Goal: Transaction & Acquisition: Purchase product/service

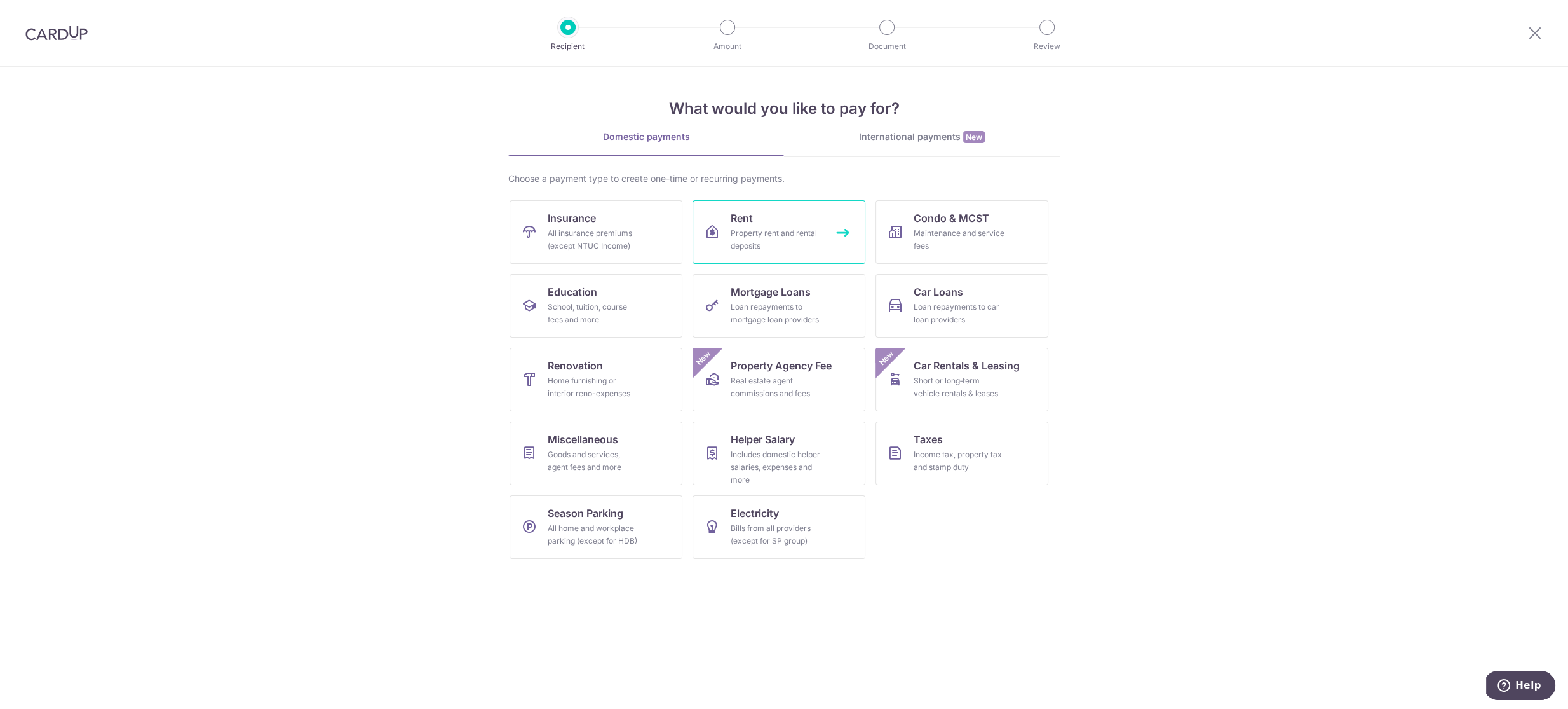
click at [743, 222] on span "Rent" at bounding box center [742, 217] width 22 height 15
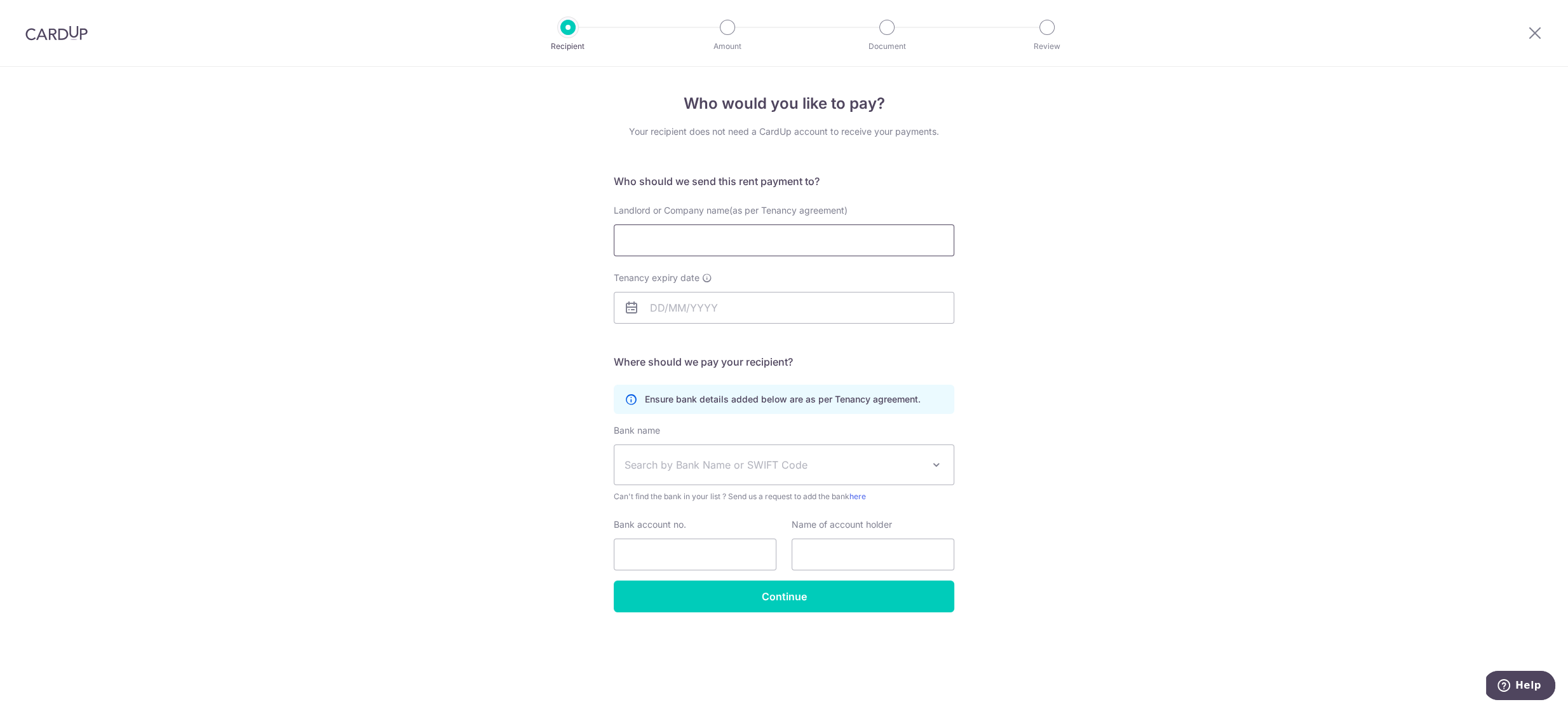
click at [758, 247] on input "Landlord or Company name(as per Tenancy agreement)" at bounding box center [784, 240] width 341 height 32
paste input "Teoh Ming Yau / Chow Tee Jin / Eugenie Lee Tok Heng"
type input "[PERSON_NAME] / [PERSON_NAME] / [PERSON_NAME] Tok [PERSON_NAME]"
click at [752, 306] on input "Tenancy expiry date" at bounding box center [784, 308] width 341 height 32
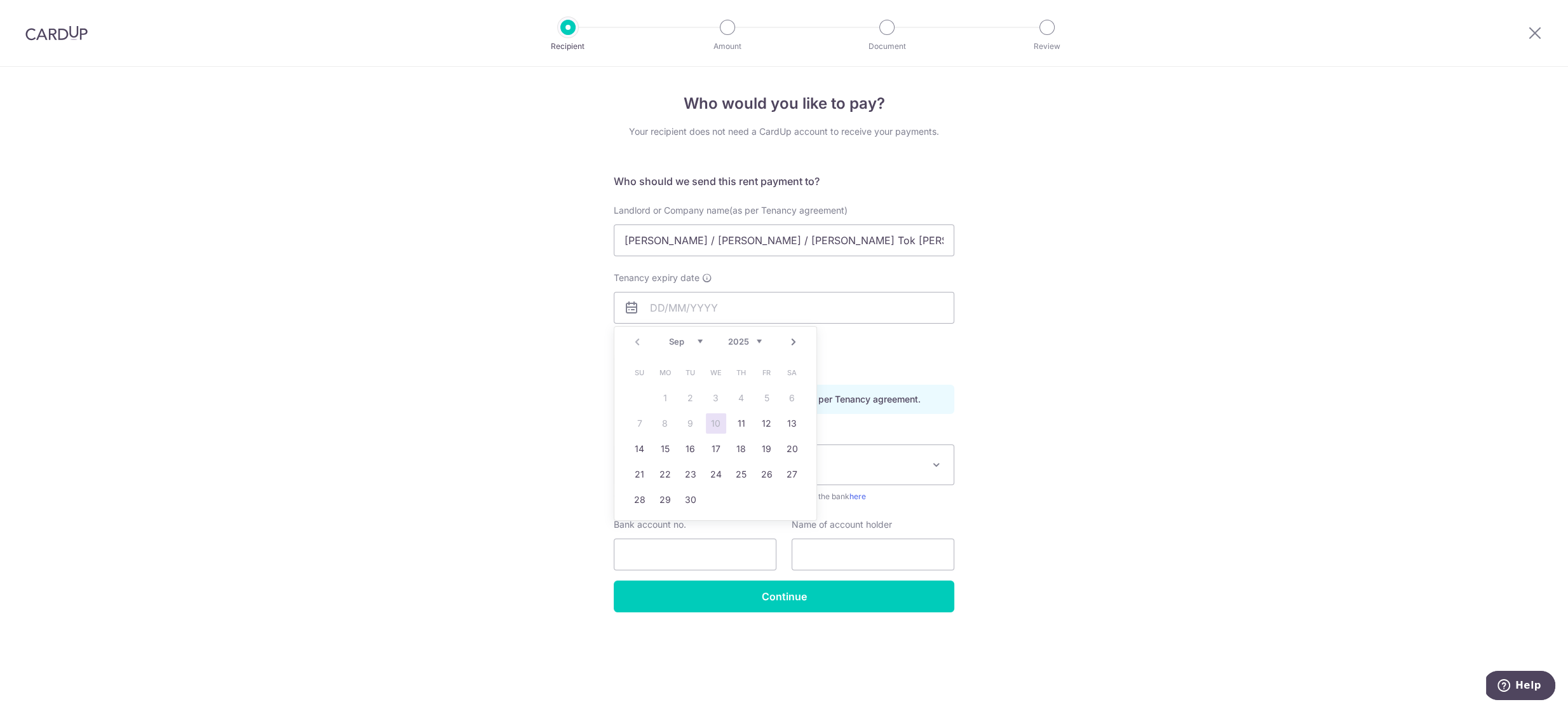
click at [759, 341] on select "2025 2026 2027 2028 2029 2030 2031 2032 2033 2034 2035" at bounding box center [745, 341] width 34 height 10
click at [657, 340] on div "Prev Next Jan Feb Mar Apr May Jun Jul Aug Sep Oct Nov Dec 2025 2026 2027 2028 2…" at bounding box center [716, 342] width 202 height 31
click at [683, 341] on select "Jan Feb Mar Apr May Jun Jul Aug Sep Oct Nov Dec" at bounding box center [686, 341] width 34 height 10
click at [695, 449] on link "13" at bounding box center [691, 449] width 20 height 20
type input "13/07/2027"
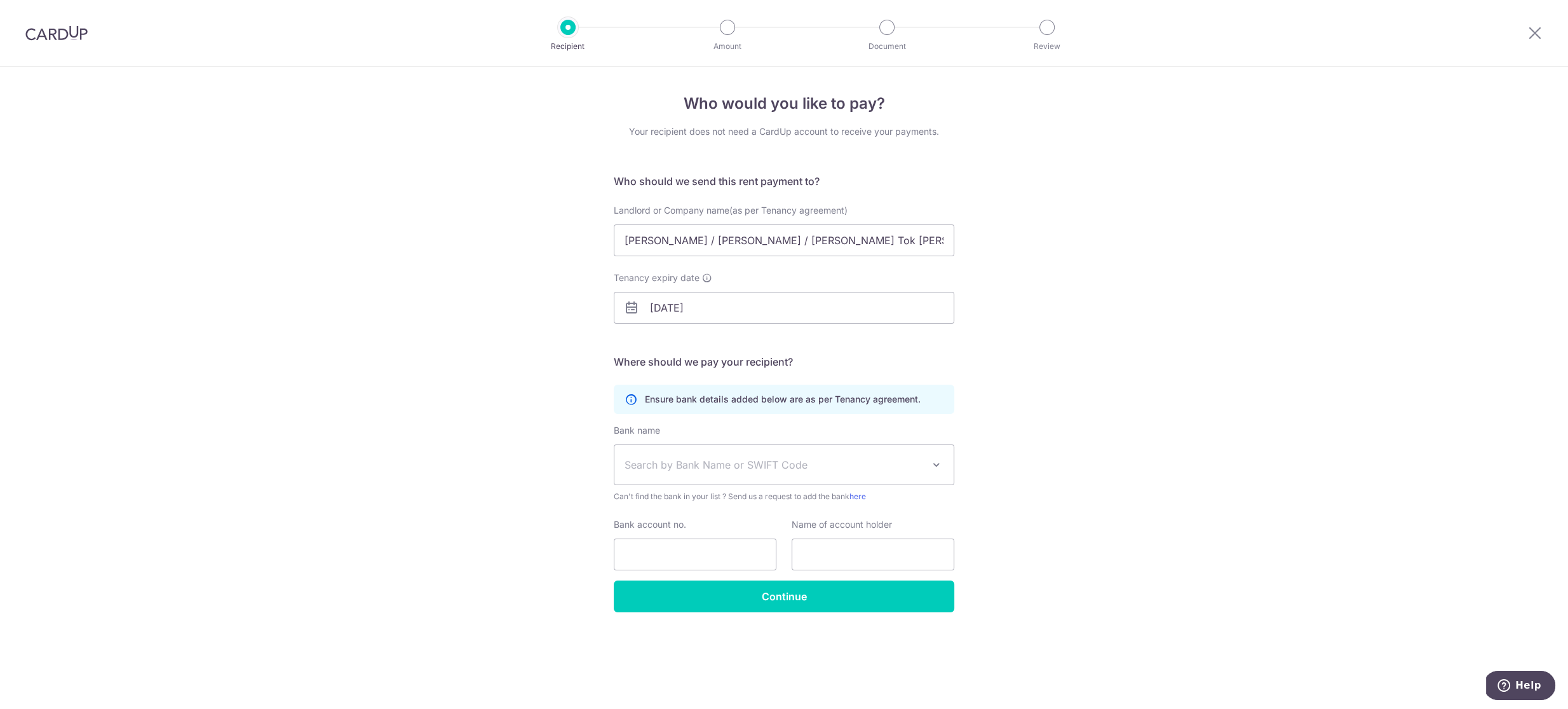
click at [665, 474] on span "Search by Bank Name or SWIFT Code" at bounding box center [784, 464] width 339 height 39
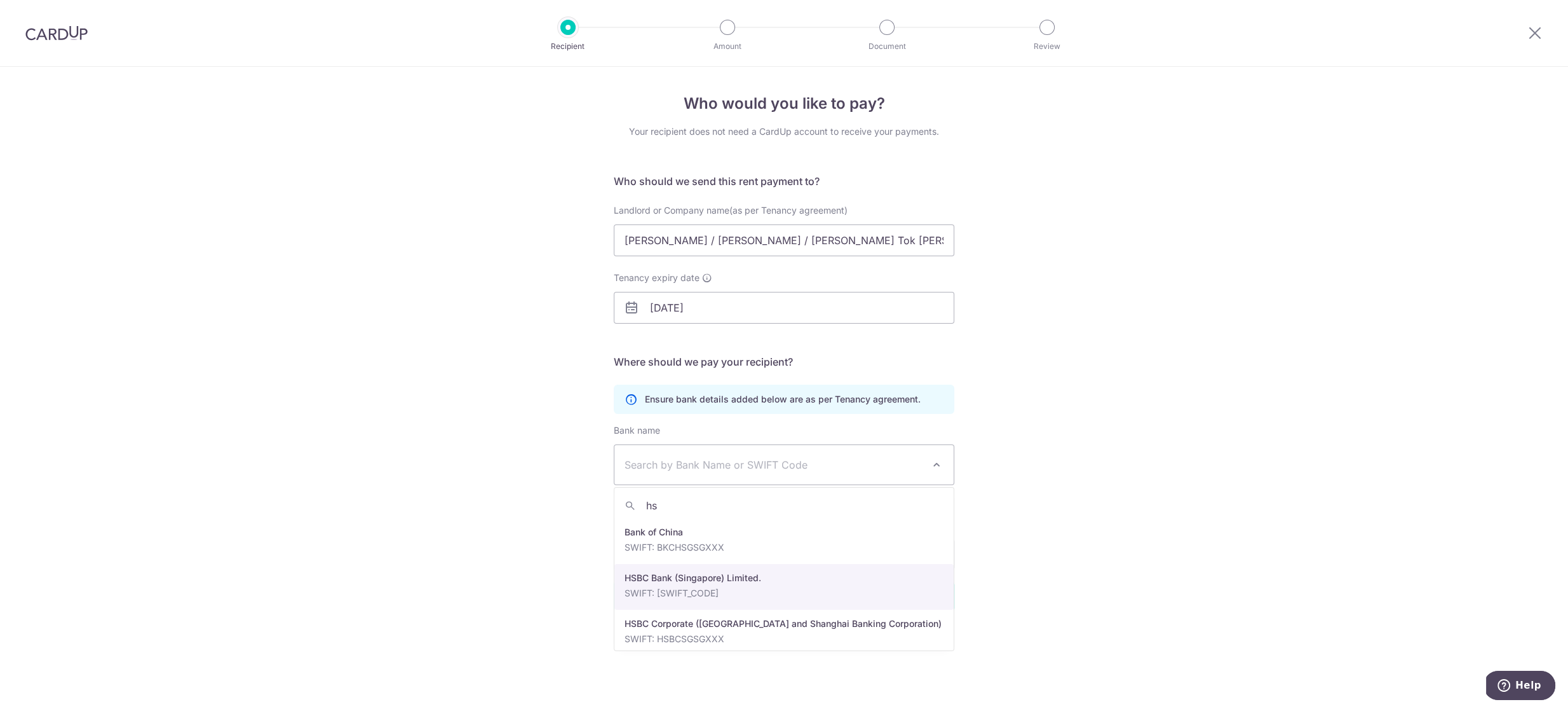
type input "hs"
select select "23560"
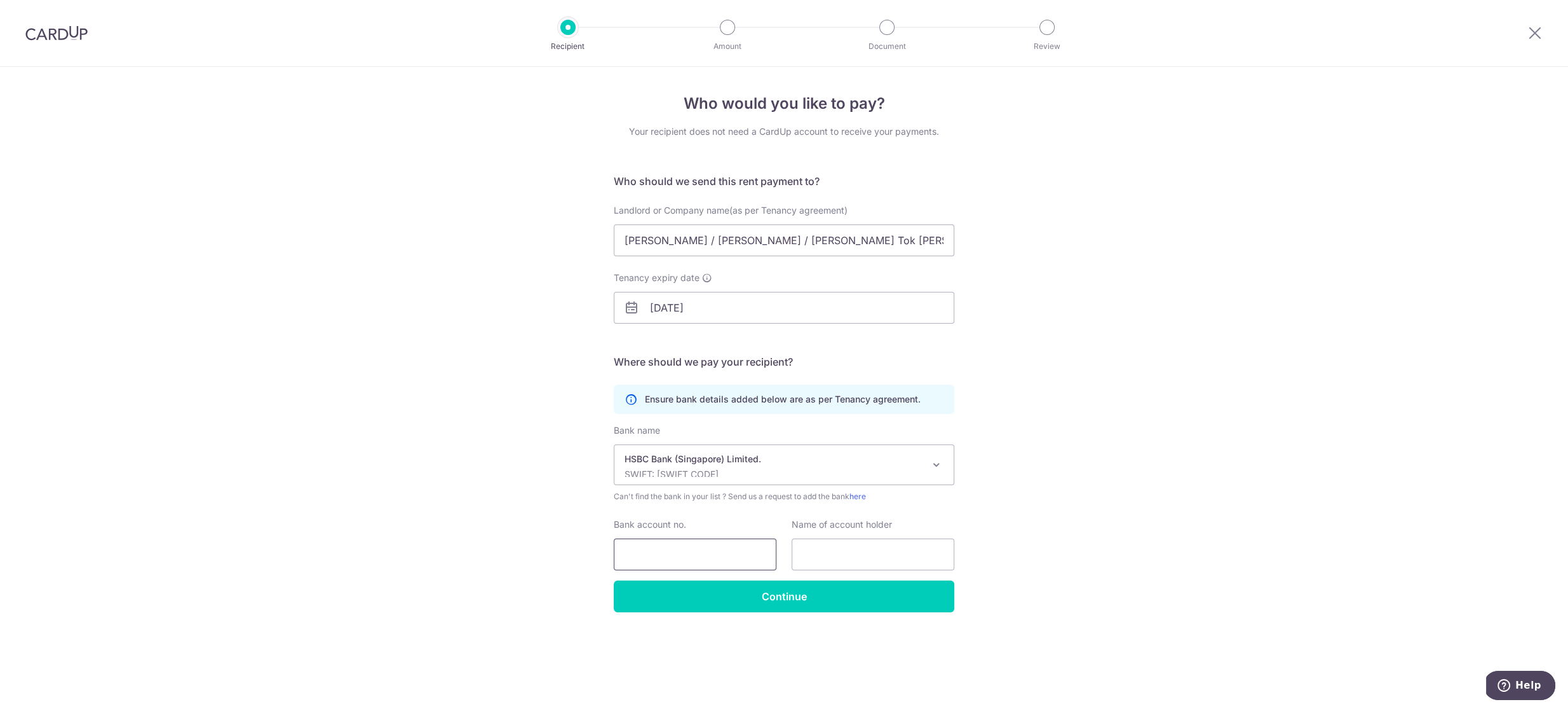
click at [693, 553] on input "Bank account no." at bounding box center [695, 554] width 163 height 32
type input "152689378060"
click at [733, 245] on input "Teoh Ming Yau / Chow Tee Jin / Eugenie Lee Tok Heng" at bounding box center [784, 240] width 341 height 32
type textarea "Teoh Ming Yau / Chow Tee Jin / Eugenie Lee Tok Heng"
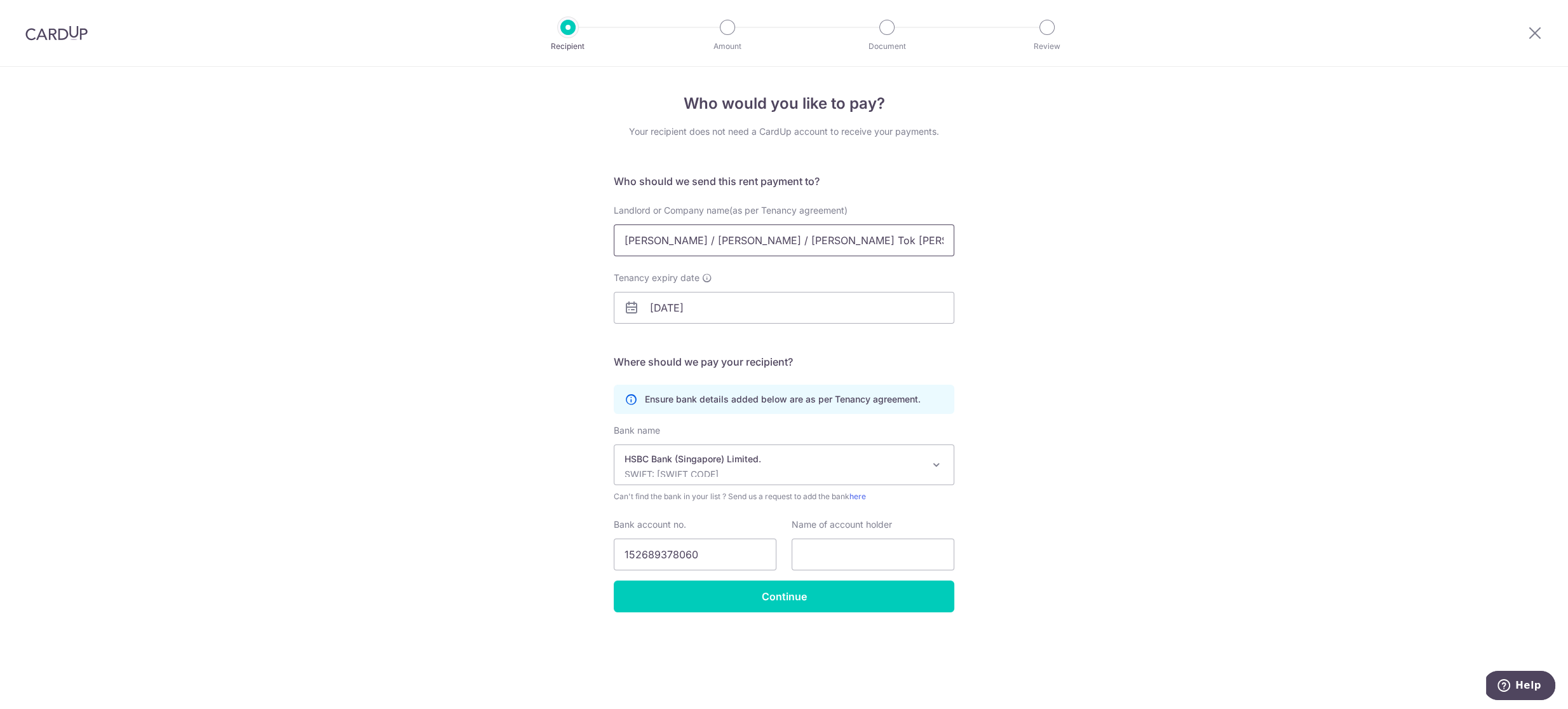
click at [733, 245] on input "Teoh Ming Yau / Chow Tee Jin / Eugenie Lee Tok Heng" at bounding box center [784, 240] width 341 height 32
click at [876, 545] on input "text" at bounding box center [873, 554] width 163 height 32
paste input "Teoh Ming Yau / Chow Tee Jin / Eugenie Lee Tok Heng"
type input "Teoh Ming Yau / Chow Tee Jin / Eugenie Lee Tok Heng"
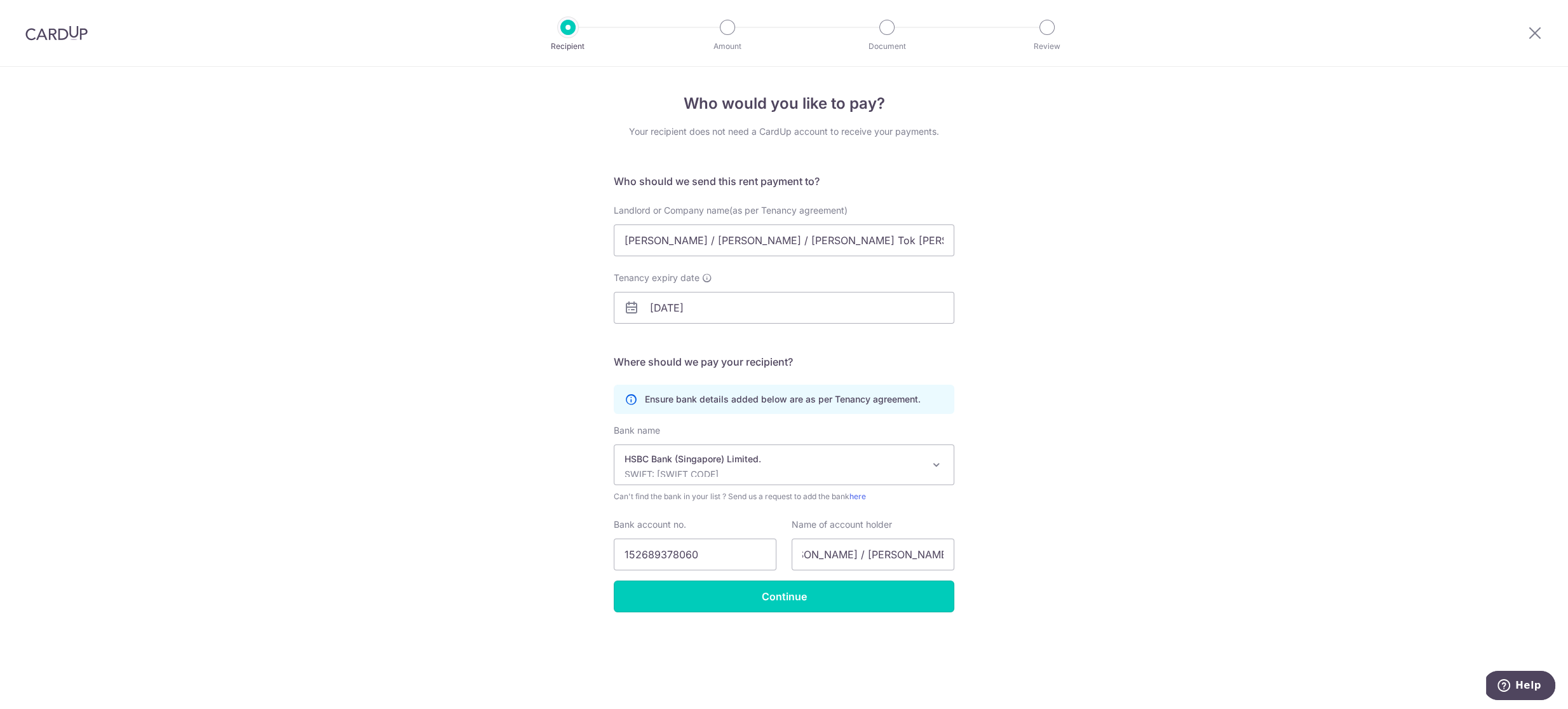
scroll to position [0, 0]
click at [803, 595] on input "Continue" at bounding box center [784, 596] width 341 height 32
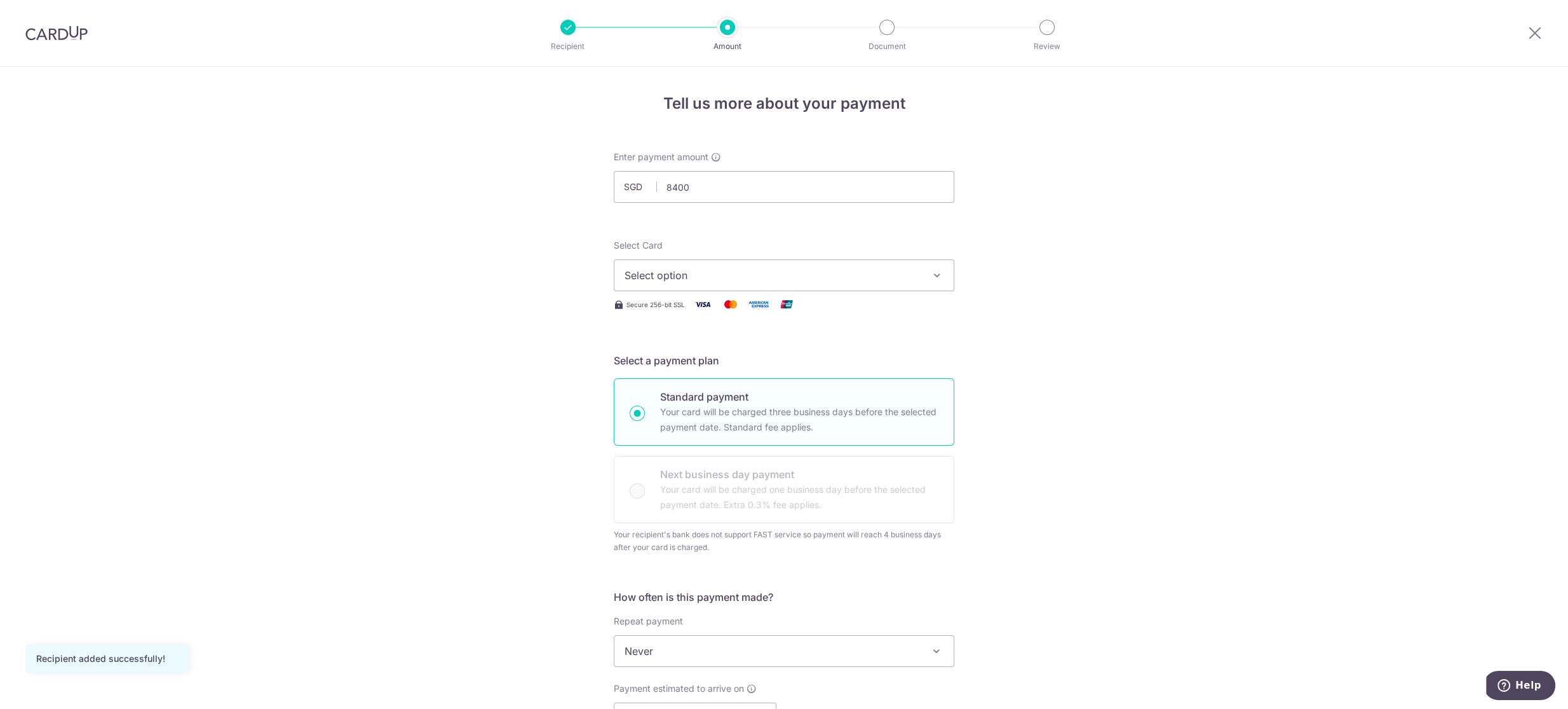
type input "8,400.00"
click at [564, 224] on div "Tell us more about your payment Enter payment amount SGD 8,400.00 8400.00 Recip…" at bounding box center [784, 657] width 1568 height 1180
click at [790, 269] on span "Select option" at bounding box center [773, 275] width 296 height 15
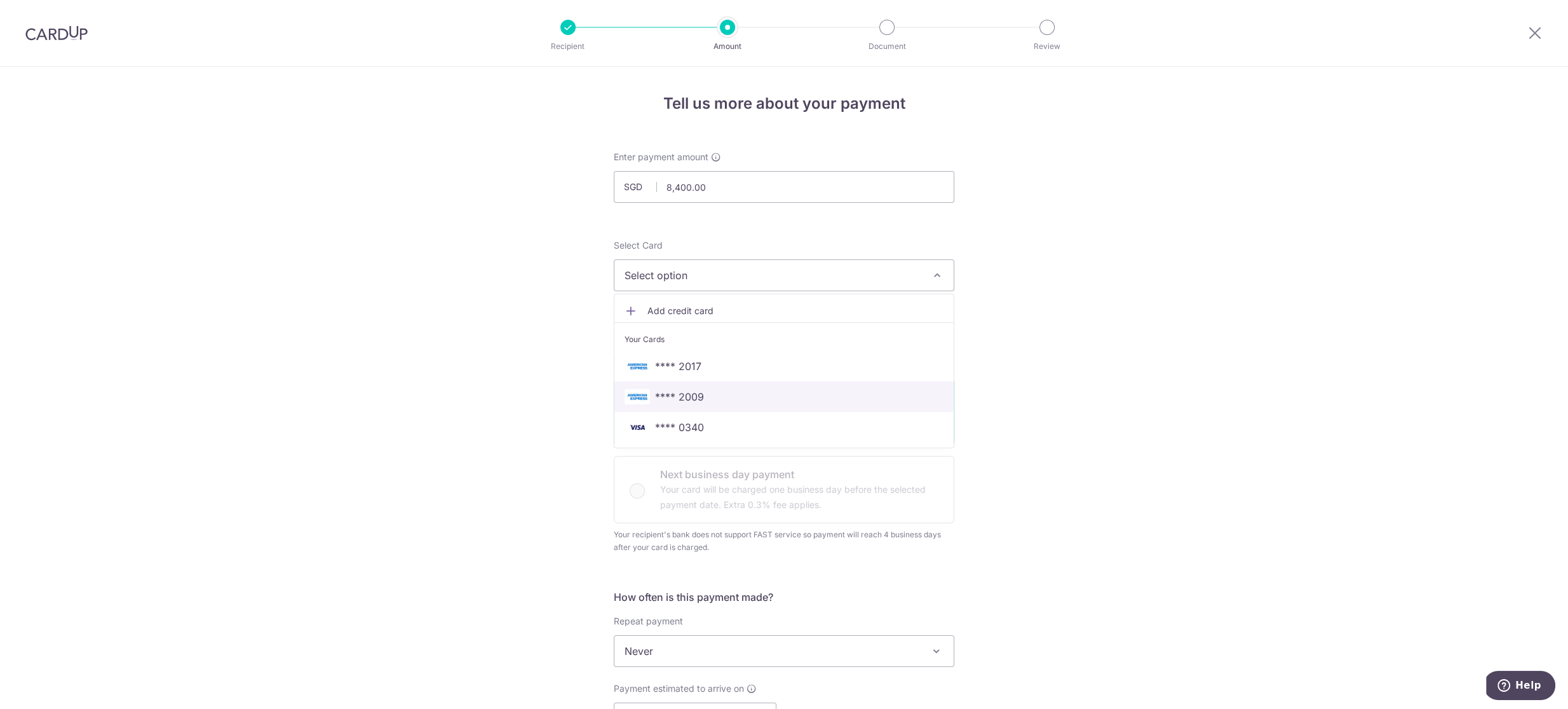
click at [727, 392] on span "**** 2009" at bounding box center [784, 396] width 319 height 15
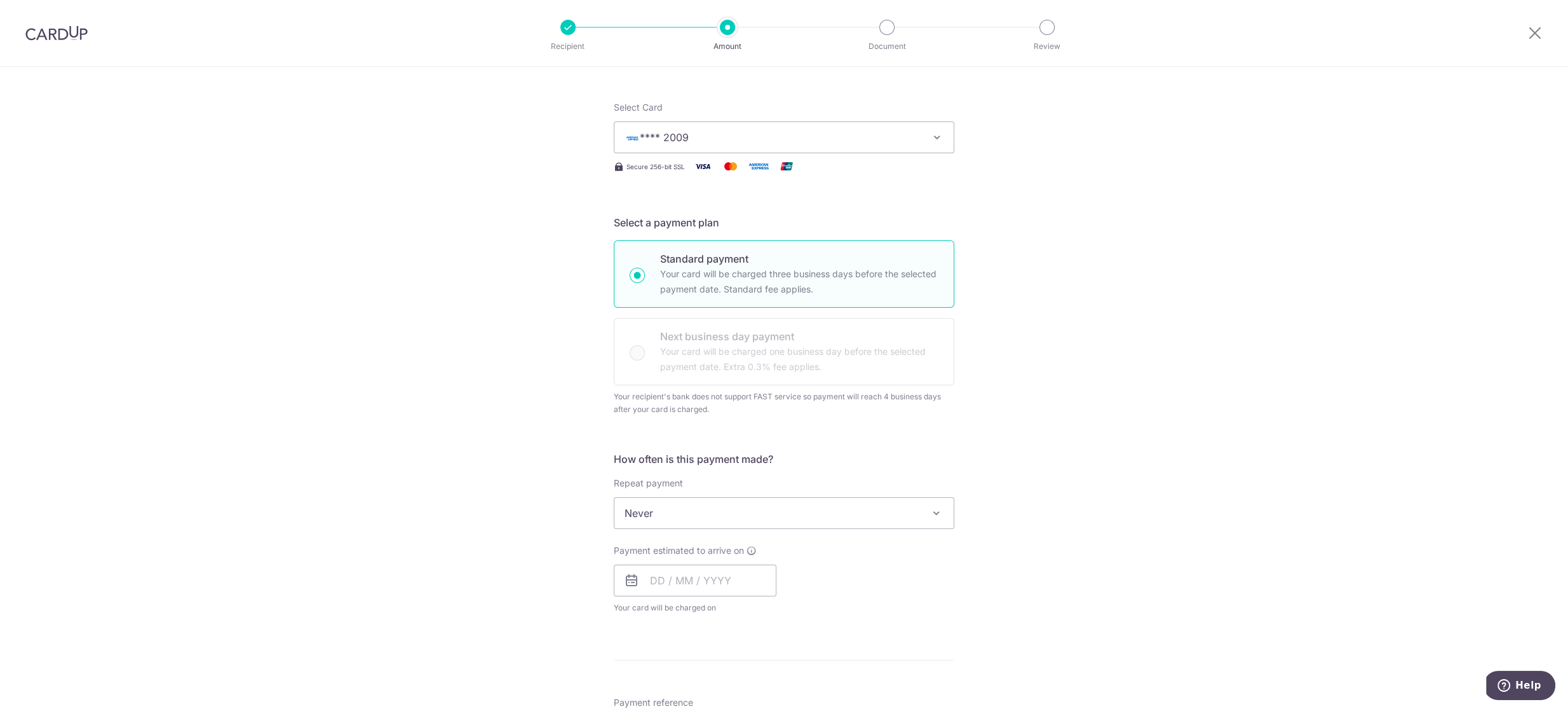
scroll to position [183, 0]
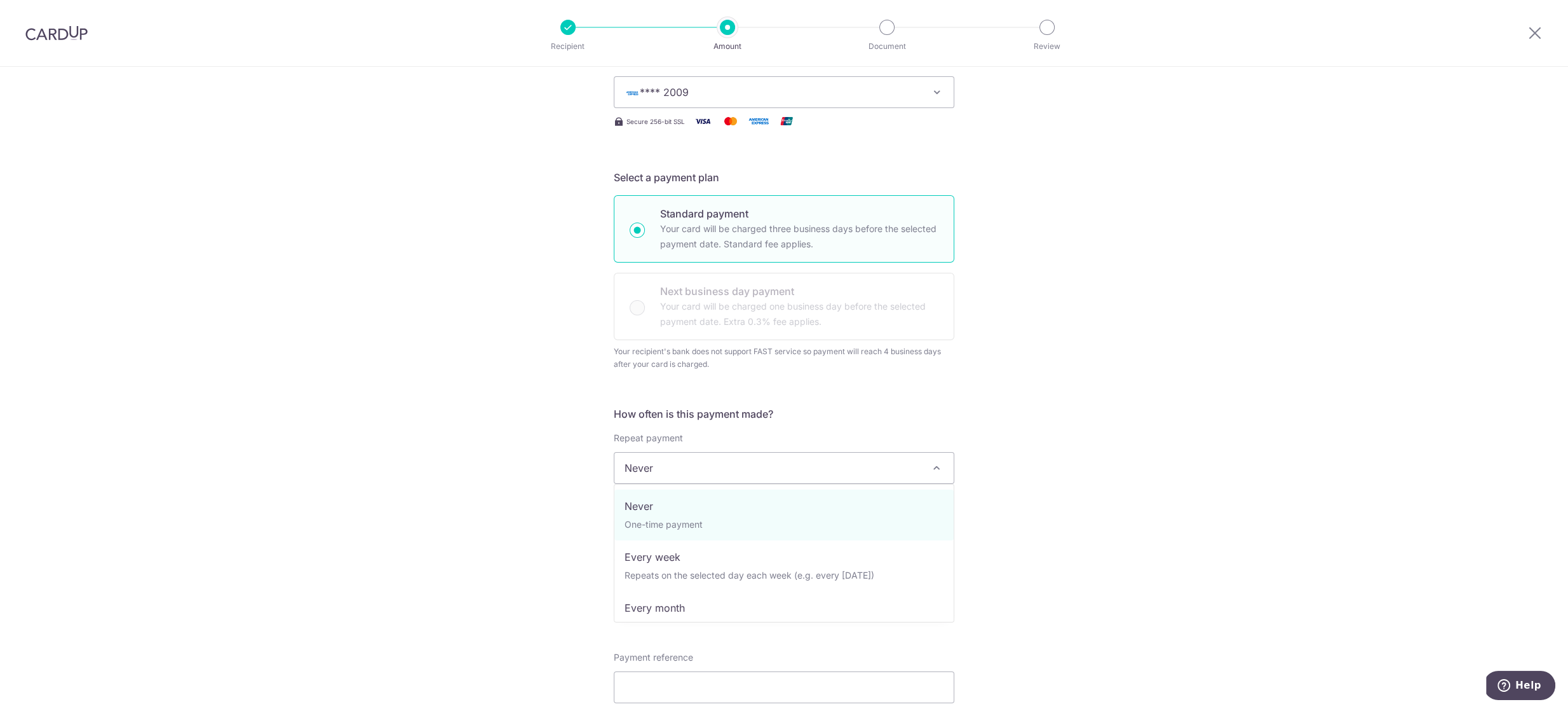
click at [763, 458] on span "Never" at bounding box center [784, 467] width 339 height 31
drag, startPoint x: 693, startPoint y: 504, endPoint x: 812, endPoint y: 499, distance: 119.6
click at [560, 492] on div "Tell us more about your payment Enter payment amount SGD 8,400.00 8400.00 Recip…" at bounding box center [784, 474] width 1568 height 1180
click at [688, 531] on input "text" at bounding box center [695, 535] width 163 height 32
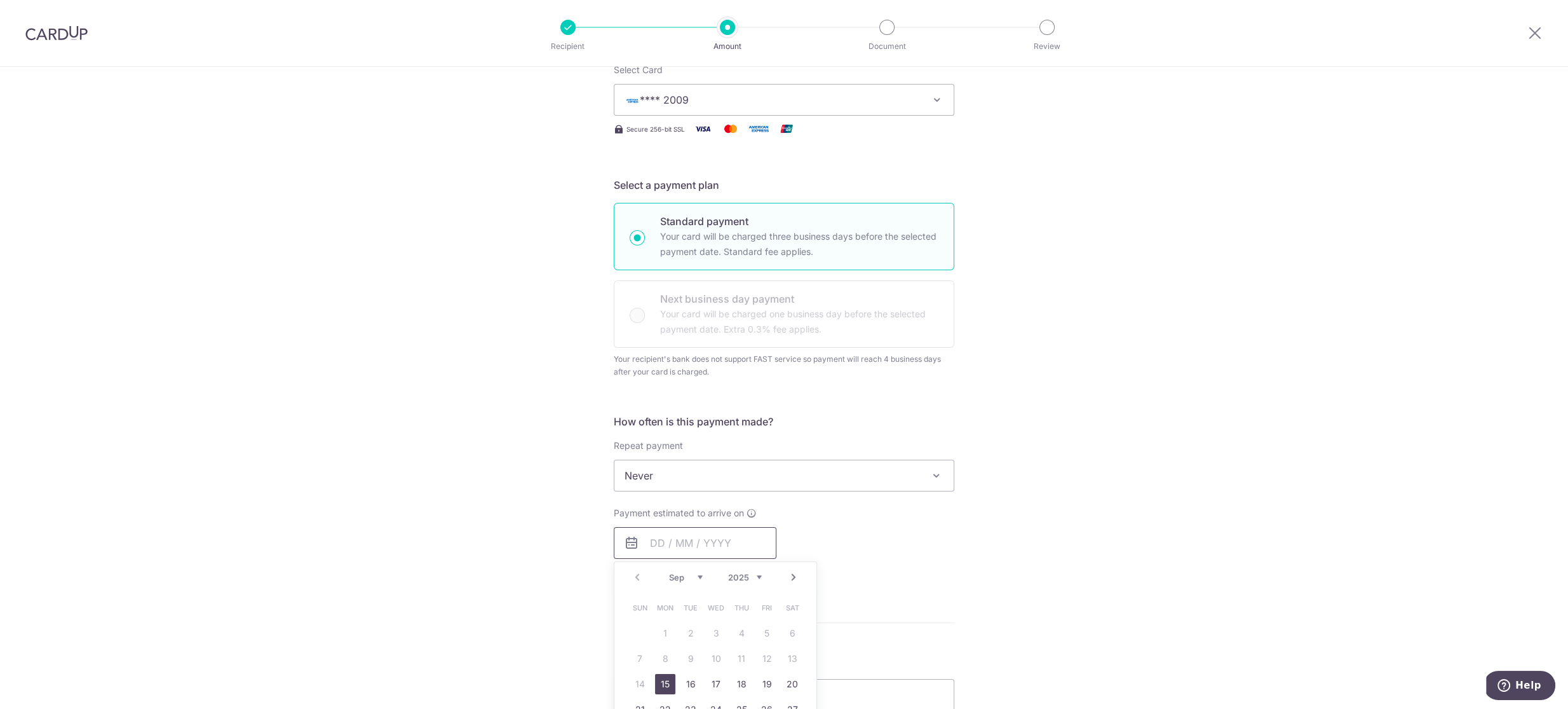
scroll to position [175, 0]
click at [665, 681] on link "15" at bounding box center [665, 684] width 20 height 20
type input "[DATE]"
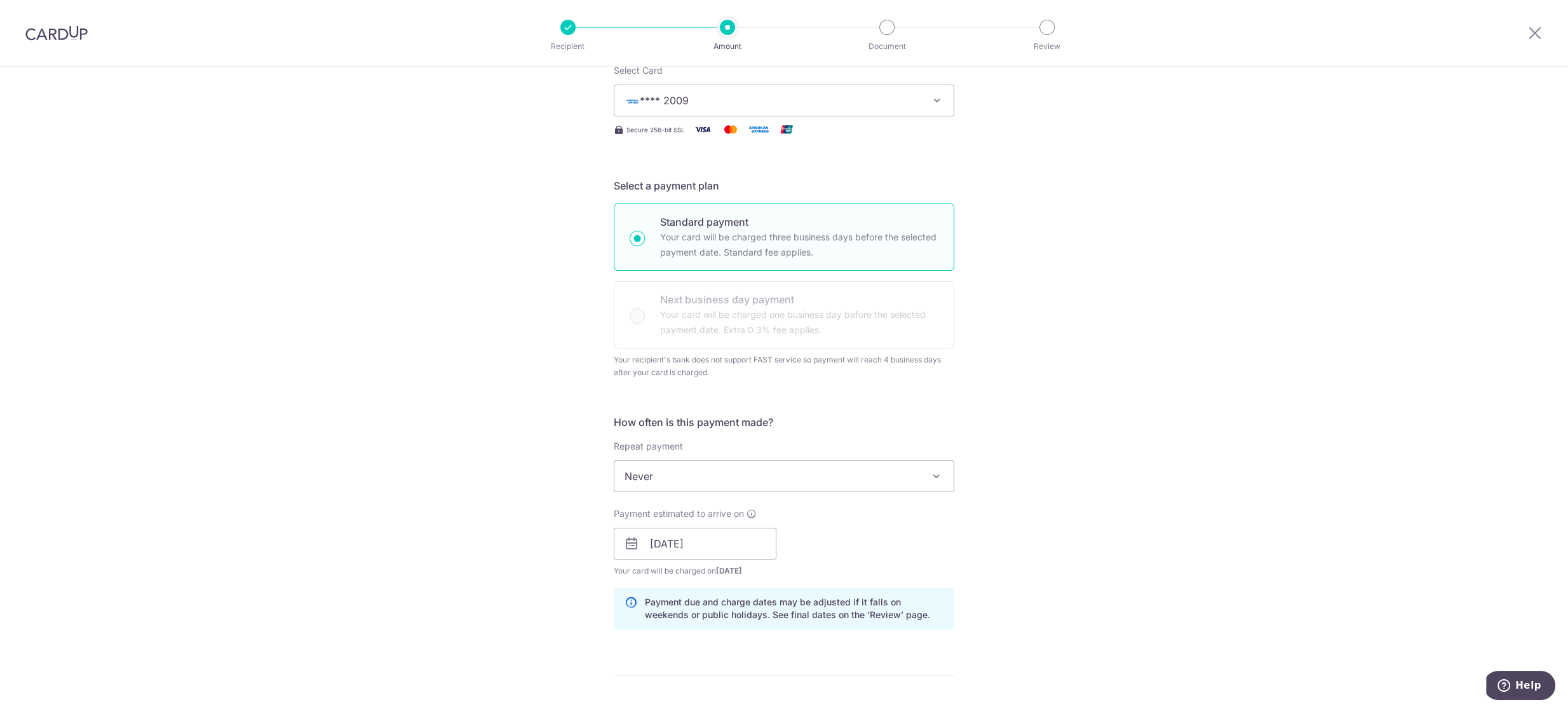
click at [1087, 490] on div "Tell us more about your payment Enter payment amount SGD 8,400.00 8400.00 Recip…" at bounding box center [784, 508] width 1568 height 1232
click at [1065, 466] on div "Tell us more about your payment Enter payment amount SGD 8,400.00 8400.00 Recip…" at bounding box center [784, 508] width 1568 height 1232
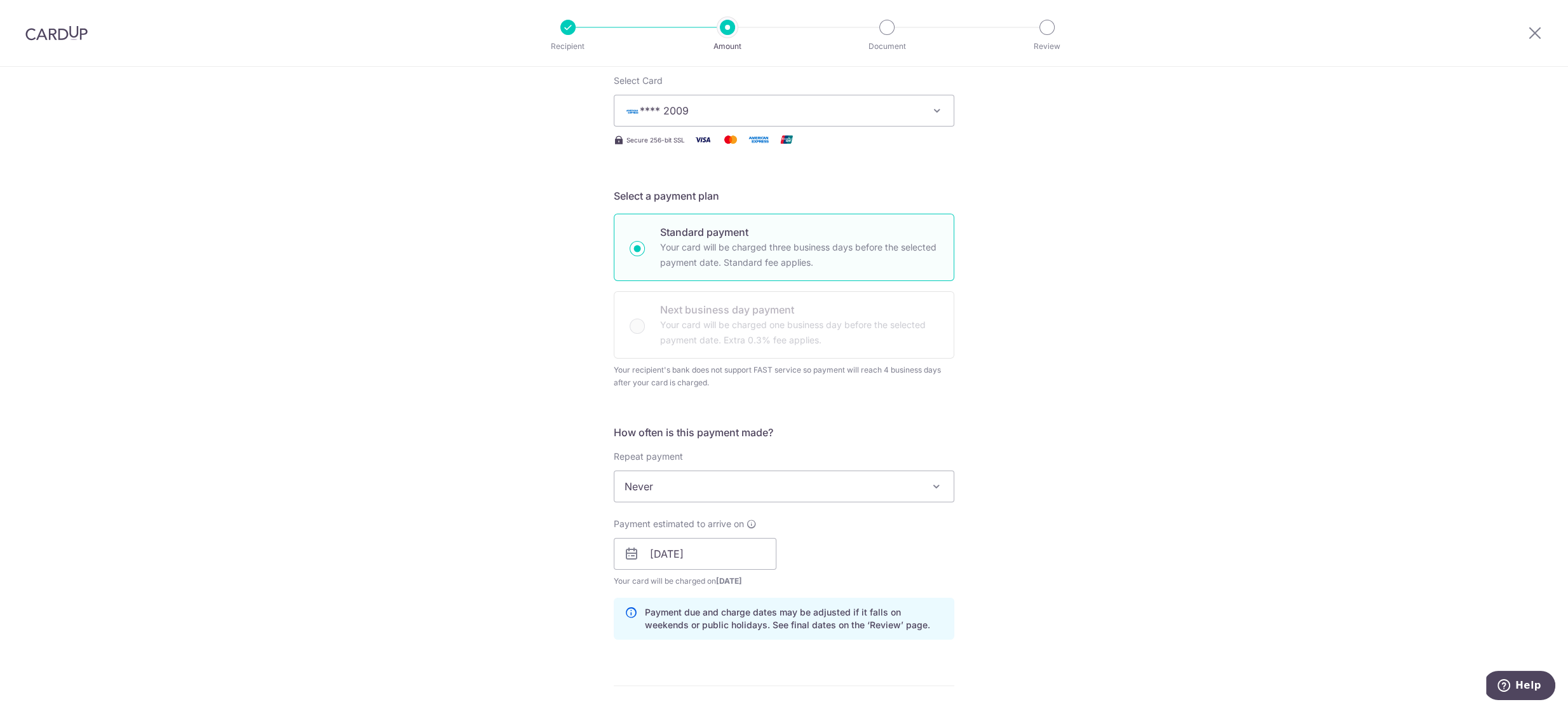
scroll to position [0, 0]
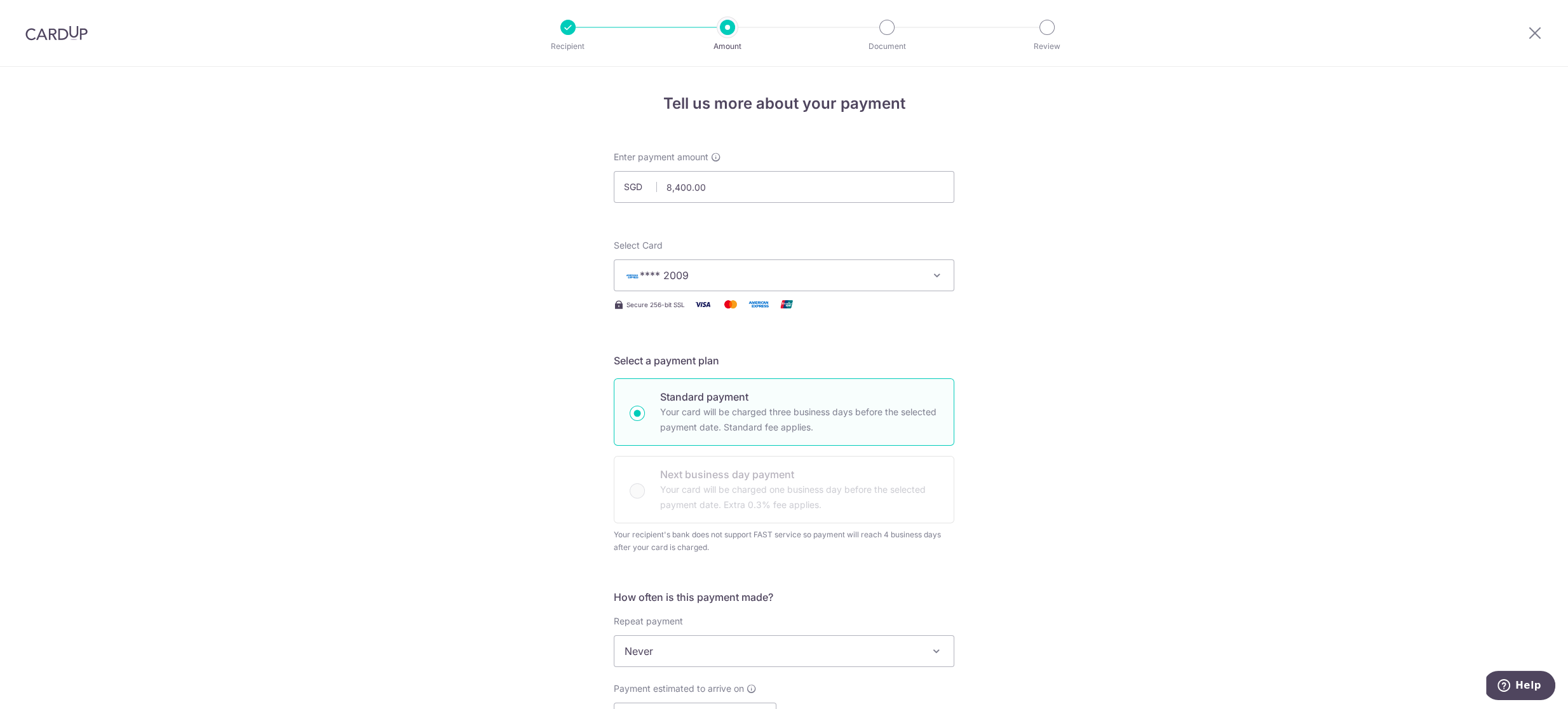
click at [962, 294] on div "Tell us more about your payment Enter payment amount SGD 8,400.00 8400.00 Recip…" at bounding box center [784, 683] width 1568 height 1232
click at [714, 209] on form "Enter payment amount SGD 8,400.00 8400.00 Recipient added successfully! Select …" at bounding box center [784, 695] width 341 height 1089
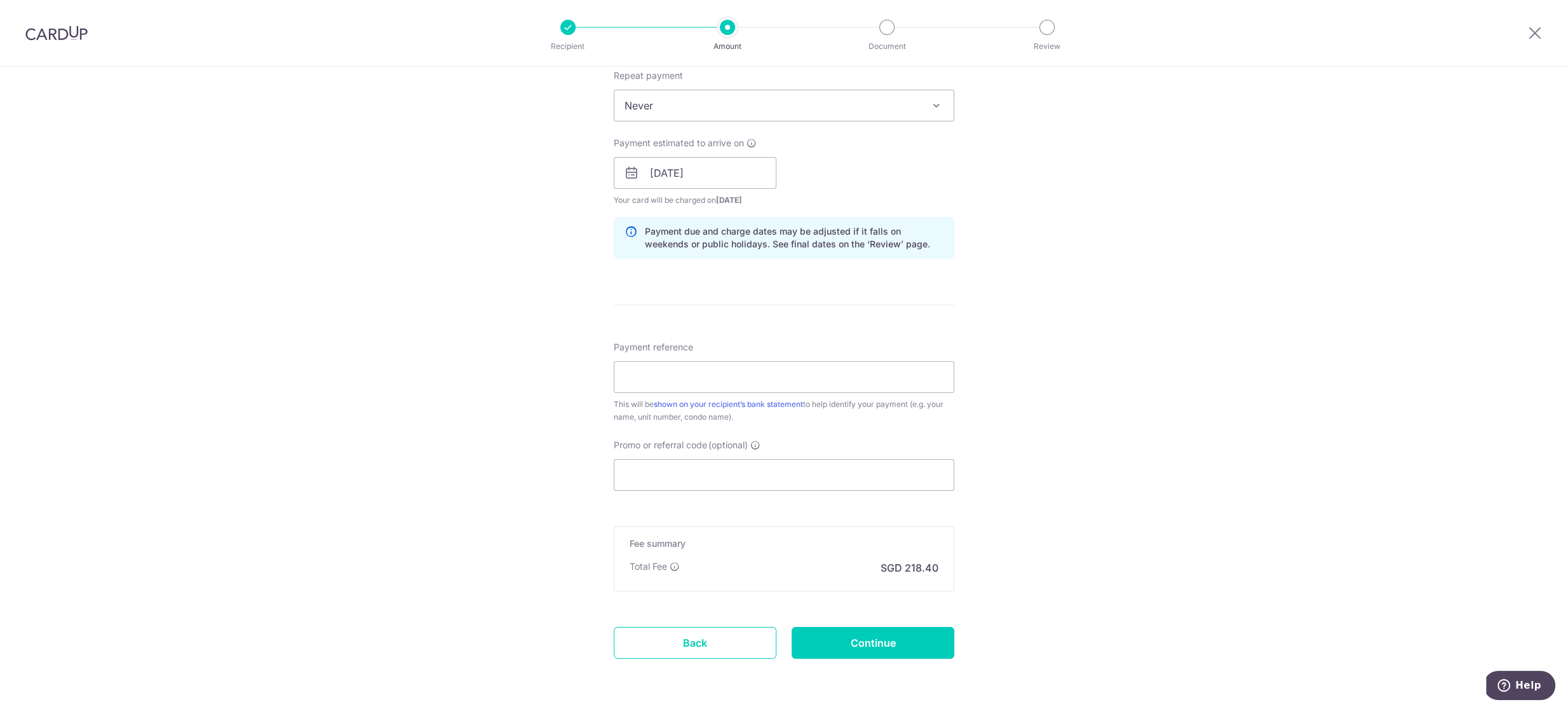
scroll to position [581, 0]
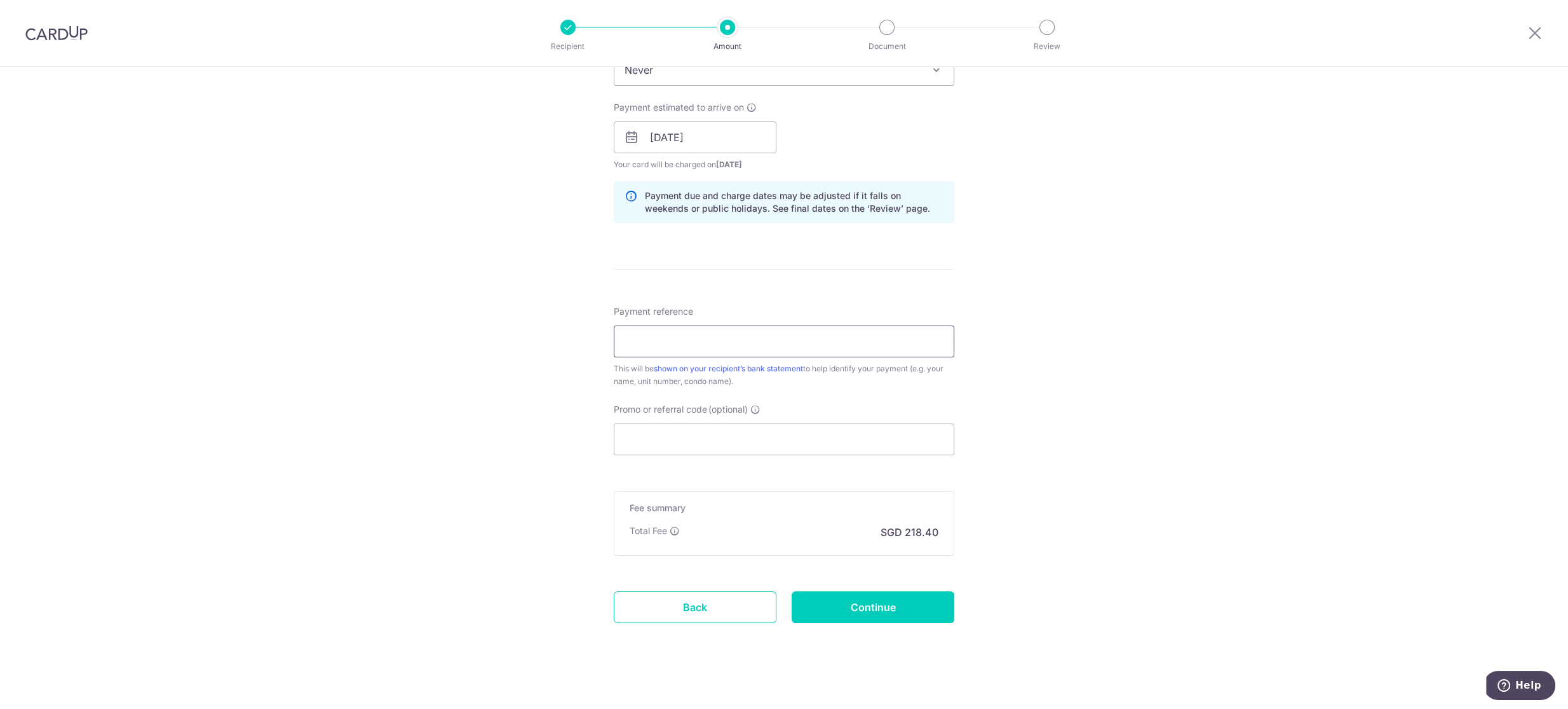
click at [677, 339] on input "Payment reference" at bounding box center [784, 341] width 341 height 32
type input "Marina Bay Suites Rent"
click at [446, 453] on div "Tell us more about your payment Enter payment amount SGD 8,400.00 8400.00 Recip…" at bounding box center [784, 102] width 1568 height 1232
click at [884, 608] on input "Continue" at bounding box center [873, 607] width 163 height 32
type input "Create Schedule"
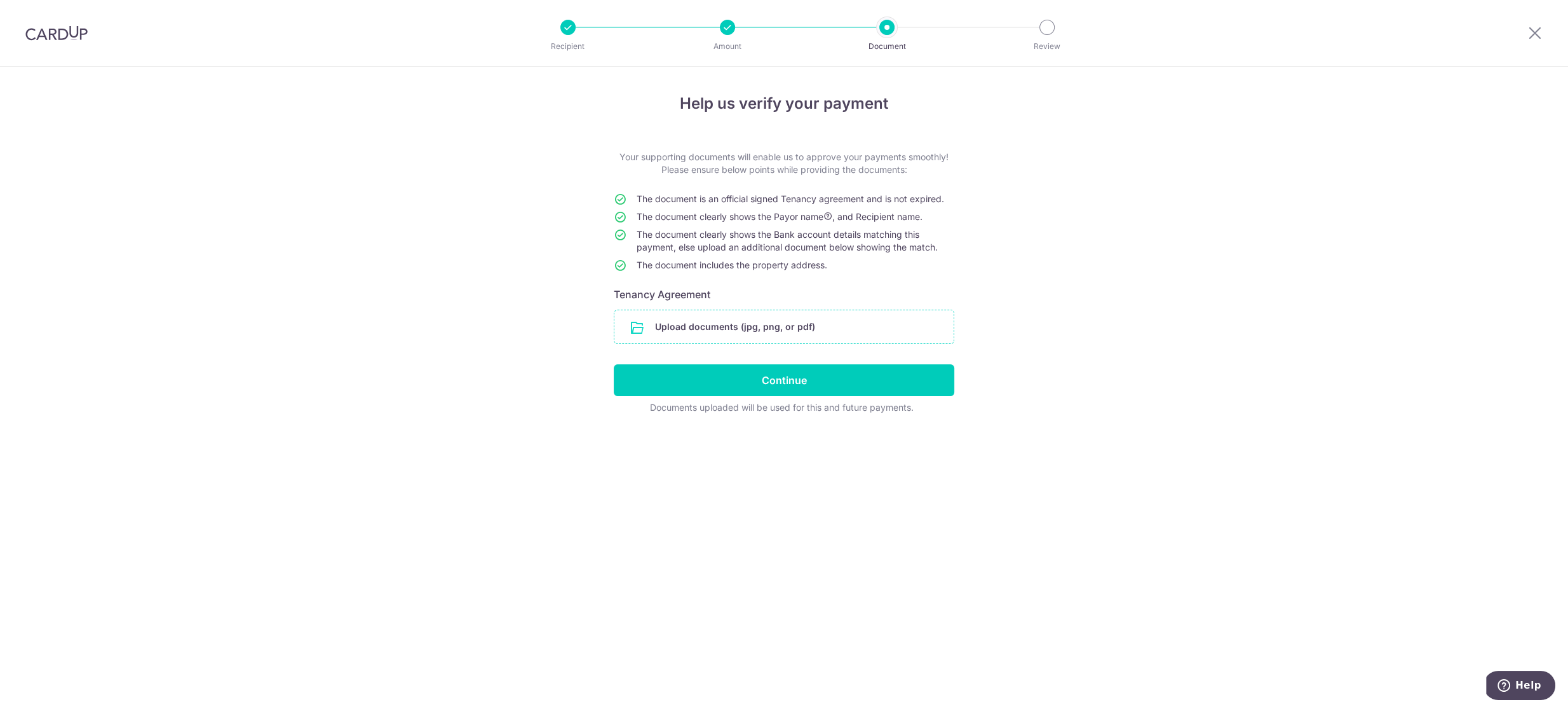
click at [709, 325] on input "file" at bounding box center [784, 326] width 339 height 33
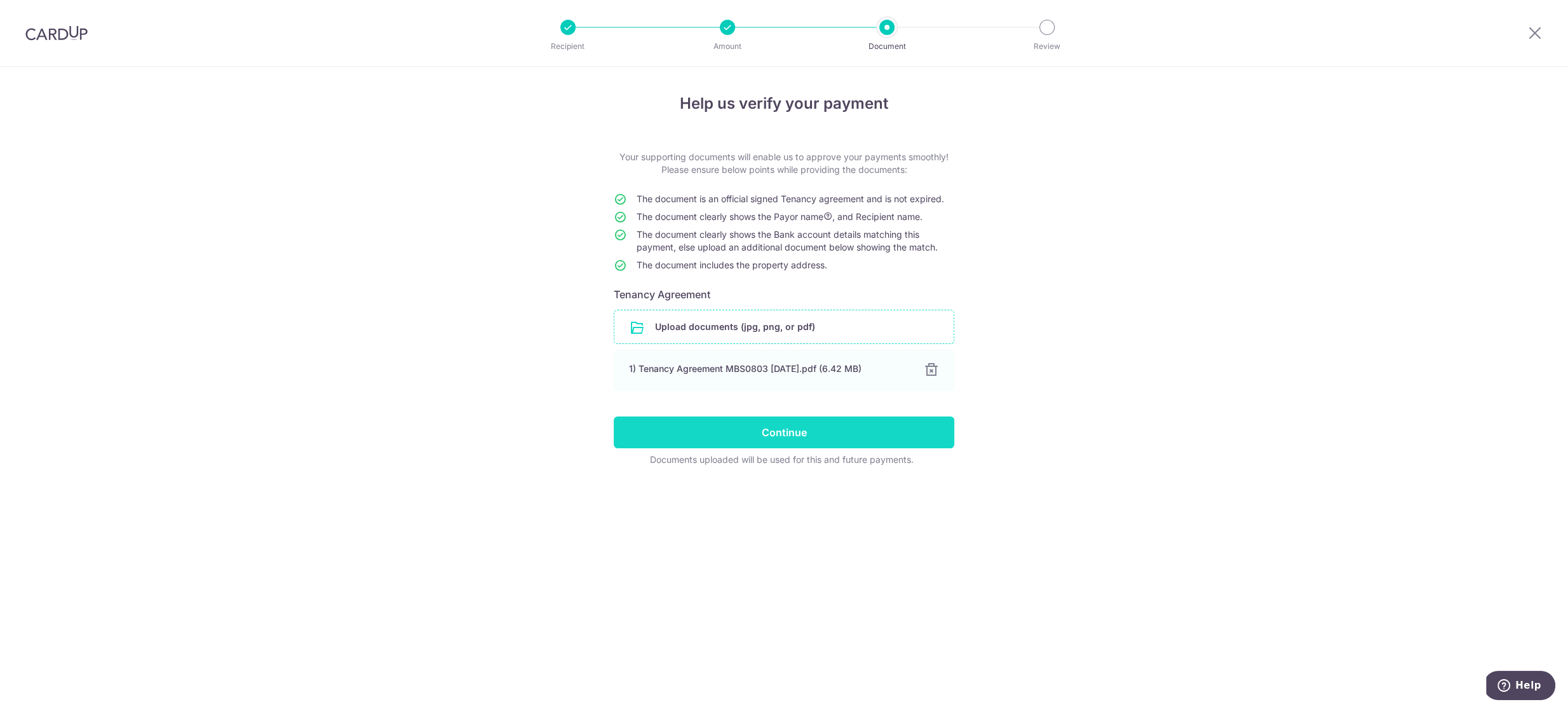
click at [772, 435] on input "Continue" at bounding box center [784, 432] width 341 height 32
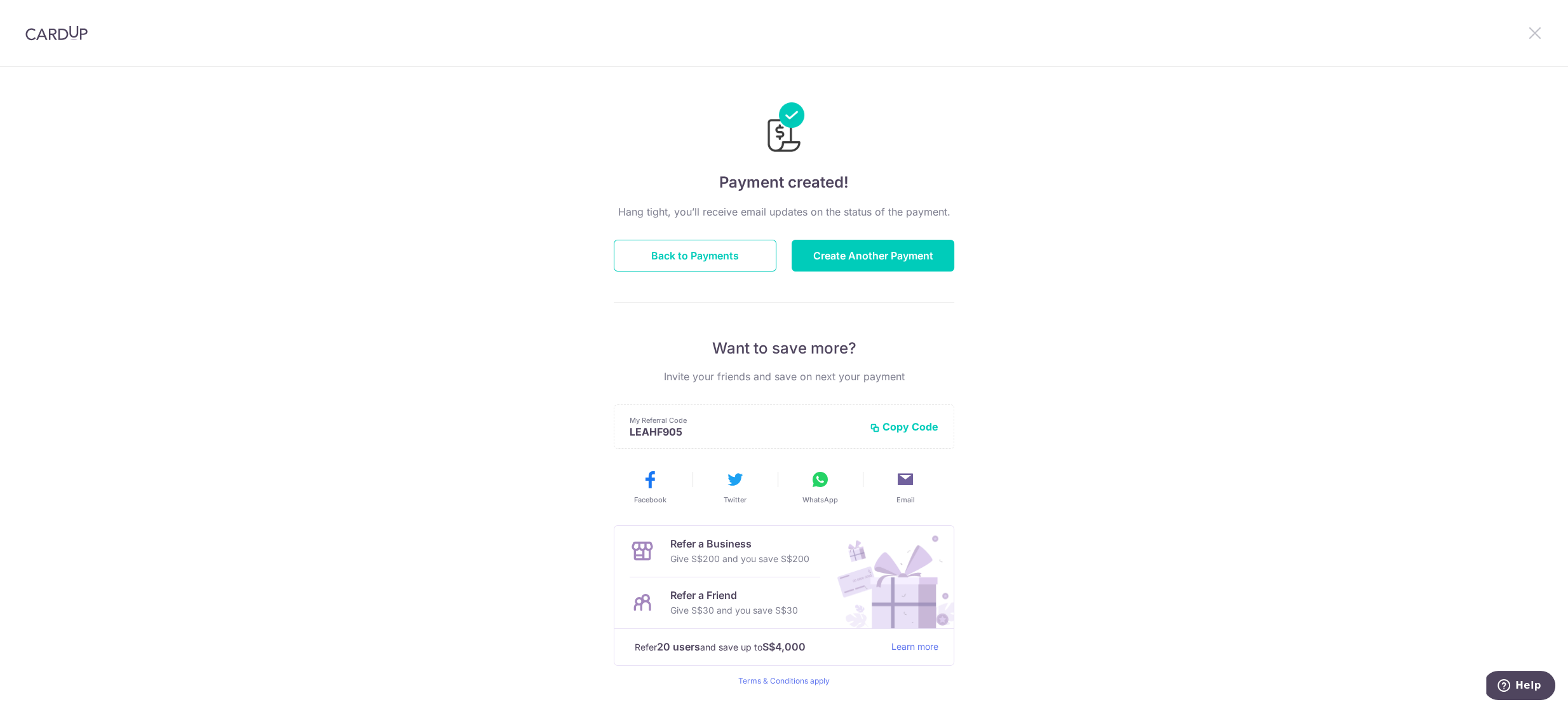
click at [1539, 32] on icon at bounding box center [1535, 33] width 15 height 16
